Goal: Communication & Community: Connect with others

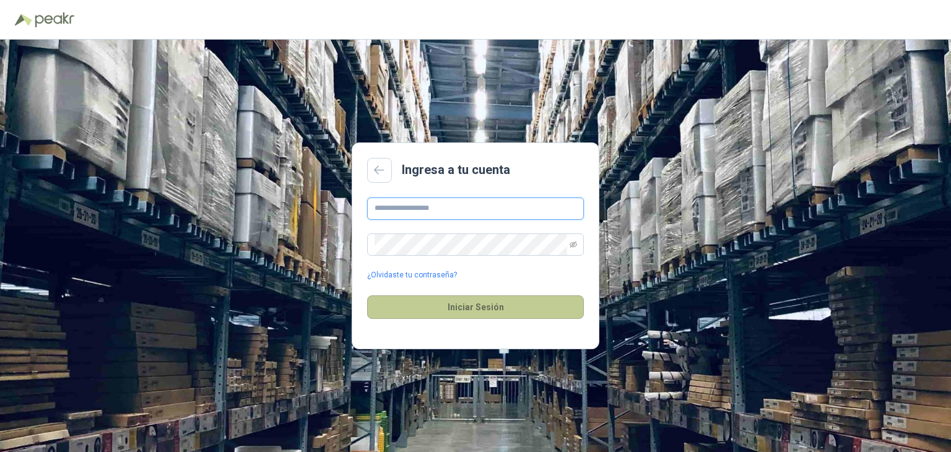
type input "**********"
click at [468, 306] on button "Iniciar Sesión" at bounding box center [475, 307] width 217 height 24
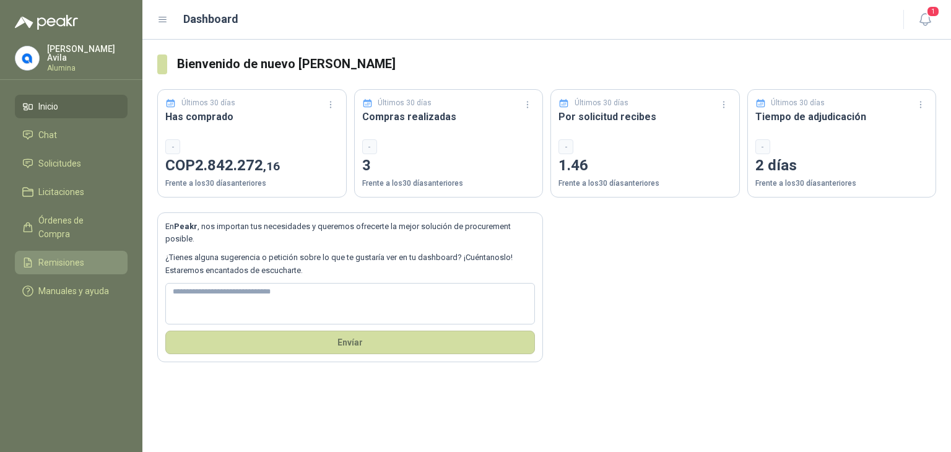
click at [64, 256] on span "Remisiones" at bounding box center [61, 263] width 46 height 14
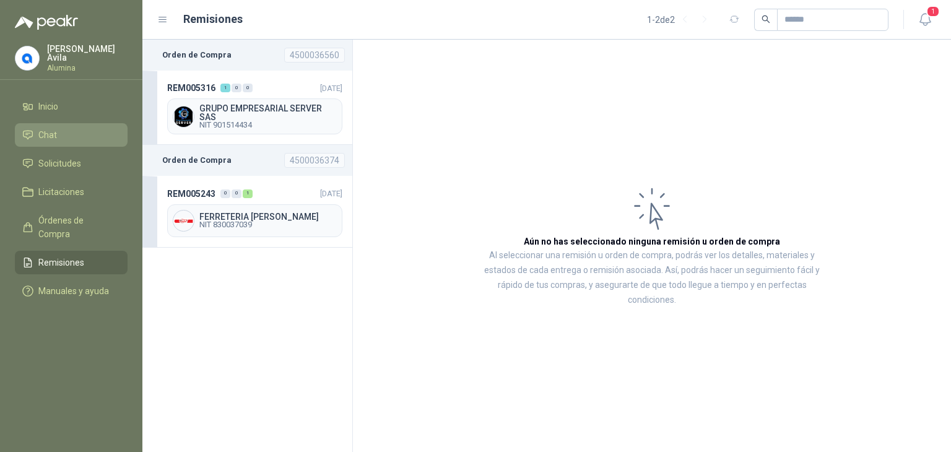
click at [48, 128] on span "Chat" at bounding box center [47, 135] width 19 height 14
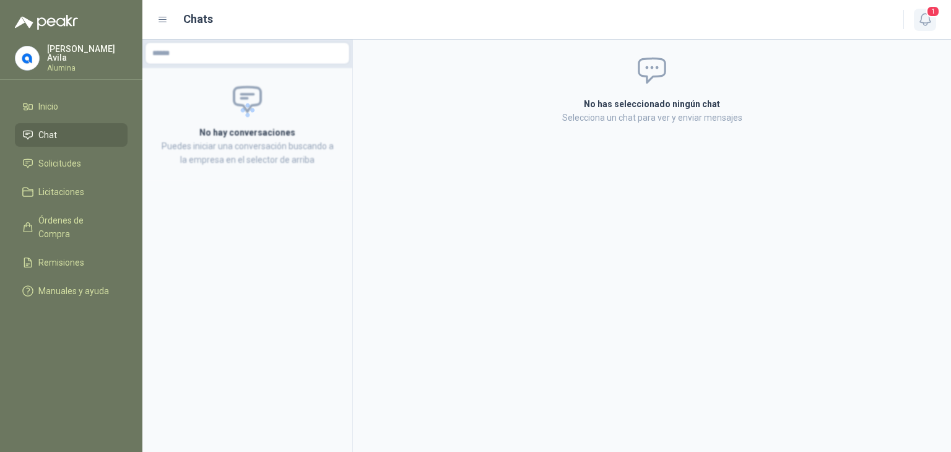
click at [925, 17] on icon "button" at bounding box center [924, 19] width 15 height 15
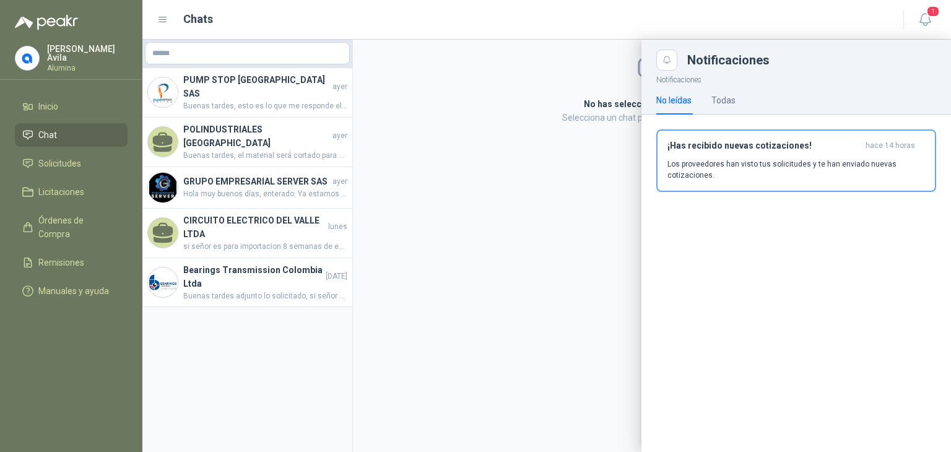
click at [275, 259] on div at bounding box center [546, 246] width 808 height 412
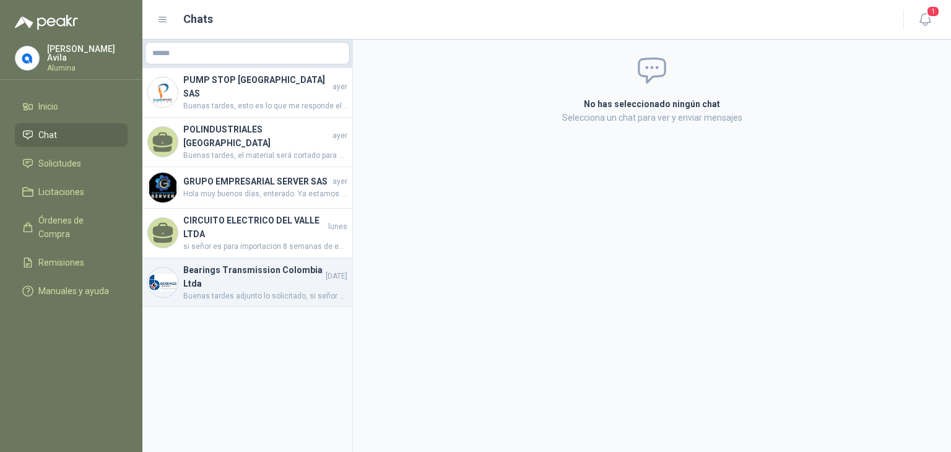
click at [215, 263] on h4 "Bearings Transmission Colombia Ltda" at bounding box center [253, 276] width 140 height 27
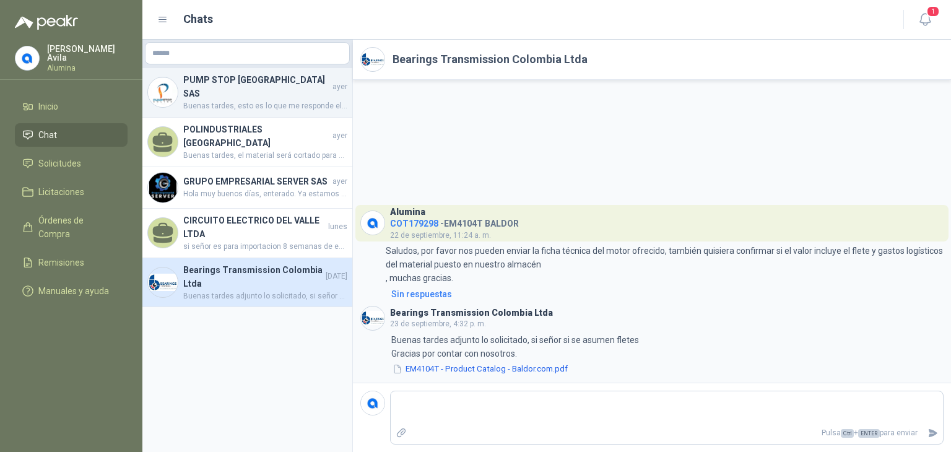
click at [220, 81] on h4 "PUMP STOP [GEOGRAPHIC_DATA] SAS" at bounding box center [256, 86] width 147 height 27
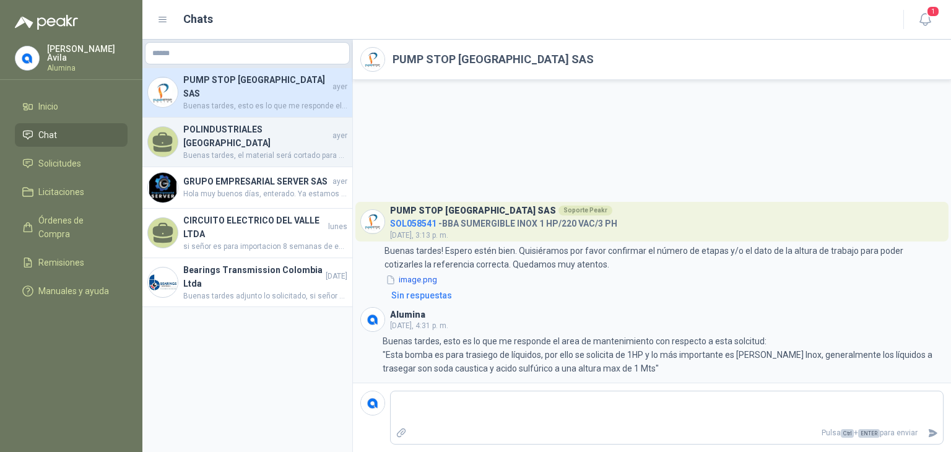
click at [210, 123] on h4 "POLINDUSTRIALES [GEOGRAPHIC_DATA]" at bounding box center [256, 136] width 147 height 27
